Goal: Information Seeking & Learning: Get advice/opinions

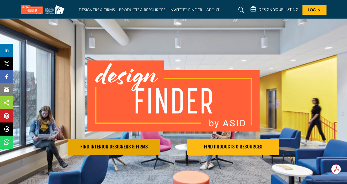
click at [128, 149] on h2 "FIND INTERIOR DESIGNERS & FIRMS" at bounding box center [114, 147] width 88 height 7
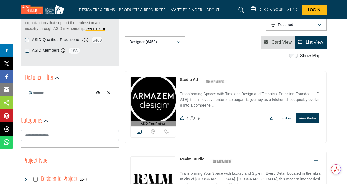
scroll to position [33, 0]
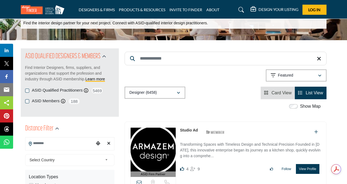
click at [82, 144] on input "Search Location" at bounding box center [59, 143] width 69 height 11
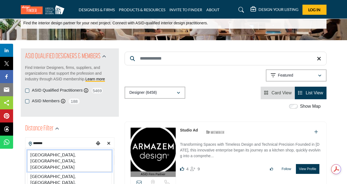
click at [65, 156] on li "Bayonne, NJ, USA" at bounding box center [69, 161] width 84 height 22
type input "**********"
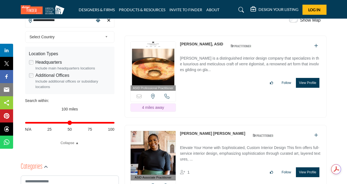
click at [110, 122] on input "Distance in miles" at bounding box center [69, 122] width 89 height 1
drag, startPoint x: 110, startPoint y: 122, endPoint x: 58, endPoint y: 135, distance: 53.4
type input "**"
click at [58, 123] on input "Distance in miles" at bounding box center [69, 122] width 89 height 1
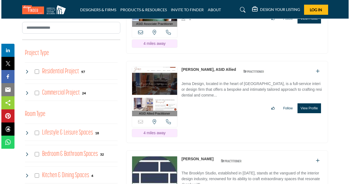
scroll to position [303, 0]
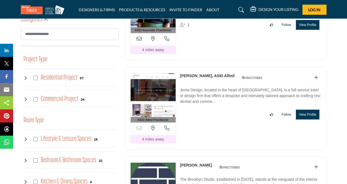
click at [307, 109] on button "View Profile" at bounding box center [307, 114] width 23 height 10
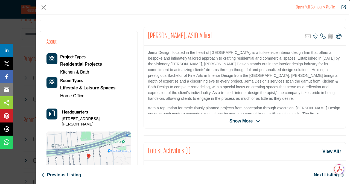
scroll to position [94, 0]
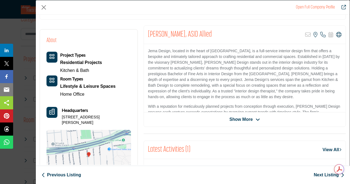
click at [255, 120] on icon "Company Data Modal" at bounding box center [257, 119] width 4 height 5
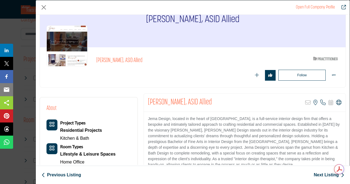
scroll to position [0, 0]
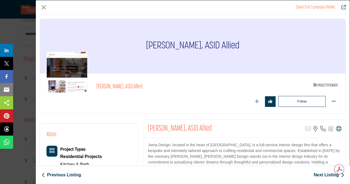
click at [62, 64] on img "Company Data Modal" at bounding box center [66, 72] width 41 height 41
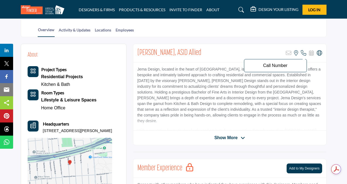
click at [302, 51] on icon at bounding box center [303, 52] width 5 height 5
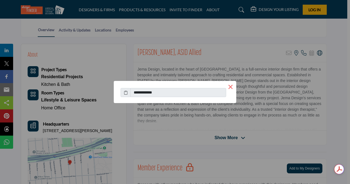
click at [230, 88] on button "×" at bounding box center [229, 86] width 11 height 11
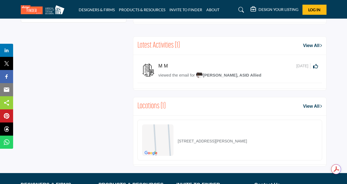
click at [311, 45] on link "View All" at bounding box center [312, 45] width 19 height 7
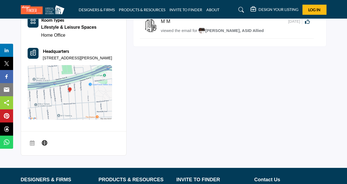
scroll to position [183, 0]
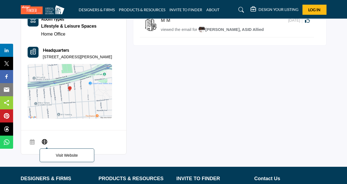
click at [65, 154] on p "Visit Website" at bounding box center [67, 155] width 49 height 8
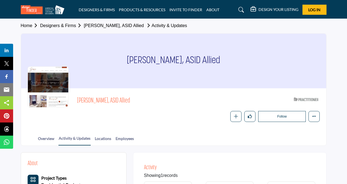
scroll to position [0, 0]
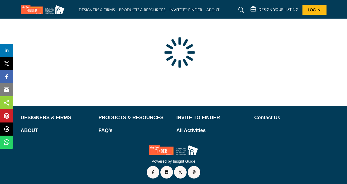
scroll to position [58, 0]
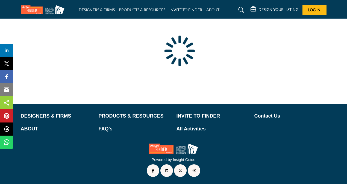
type input "**********"
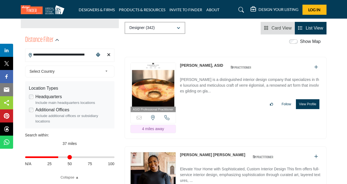
scroll to position [120, 0]
